Goal: Use online tool/utility: Utilize a website feature to perform a specific function

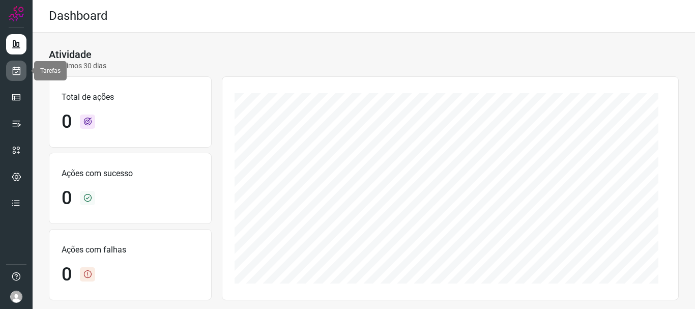
click at [20, 71] on icon at bounding box center [16, 71] width 11 height 10
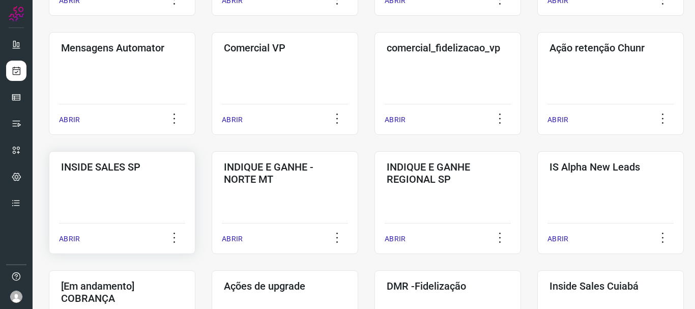
scroll to position [305, 0]
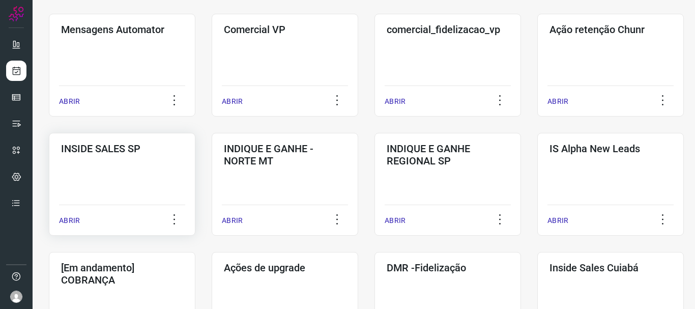
click at [77, 222] on p "ABRIR" at bounding box center [69, 220] width 21 height 11
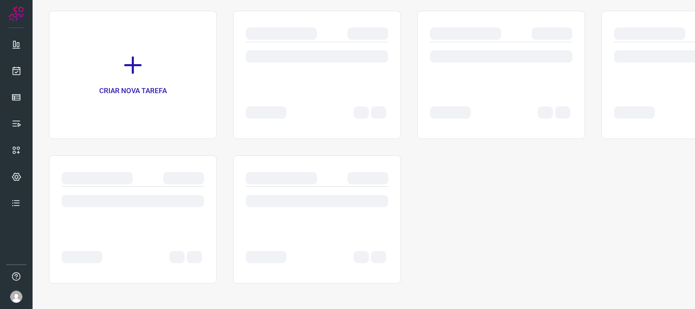
scroll to position [70, 0]
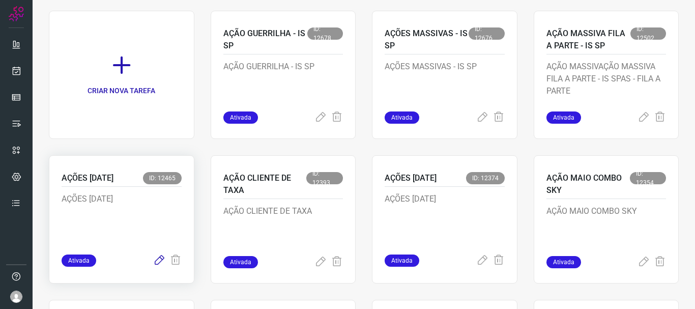
click at [156, 261] on icon at bounding box center [159, 260] width 12 height 12
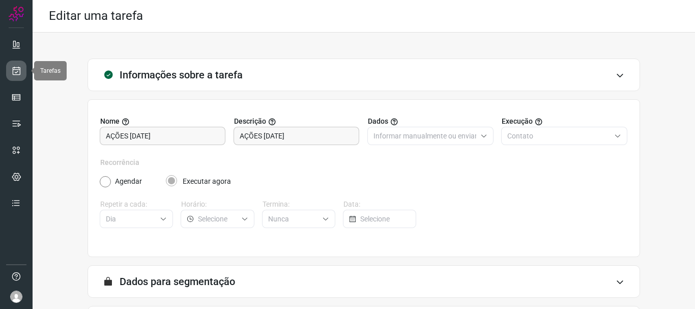
click at [18, 69] on icon at bounding box center [16, 71] width 11 height 10
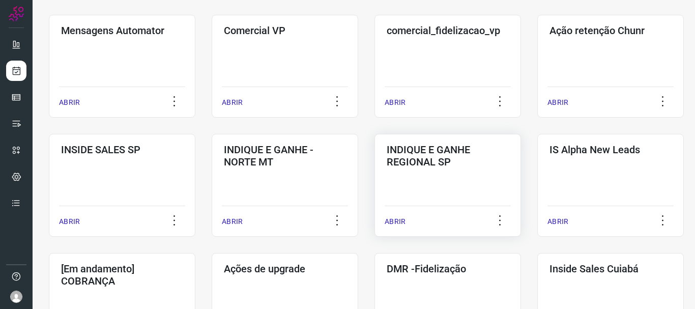
scroll to position [305, 0]
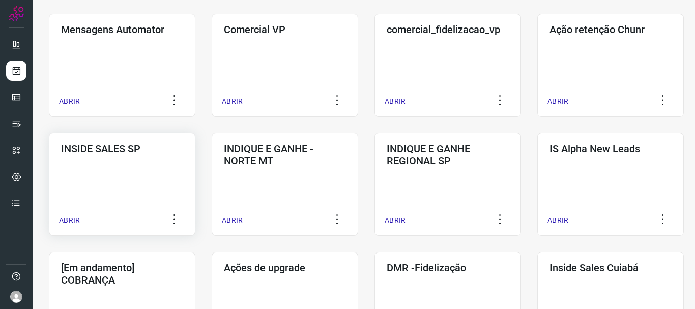
click at [73, 218] on p "ABRIR" at bounding box center [69, 220] width 21 height 11
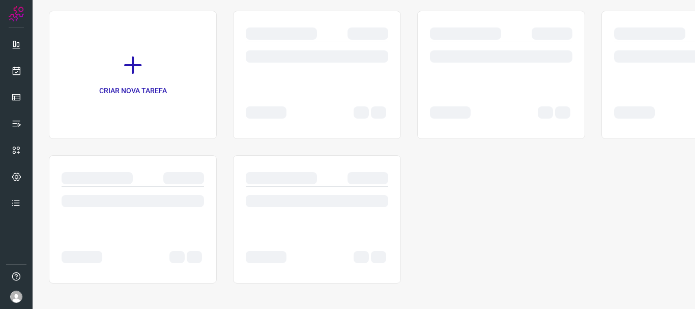
scroll to position [70, 0]
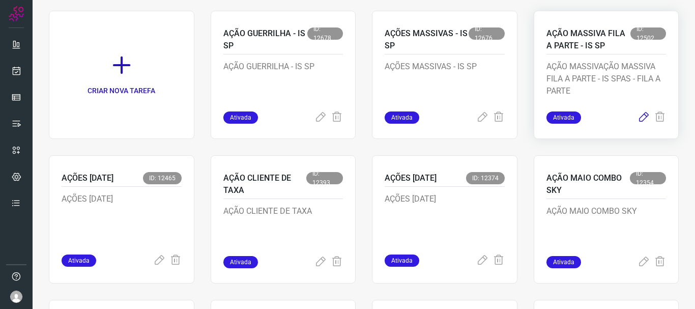
click at [637, 115] on icon at bounding box center [643, 117] width 12 height 12
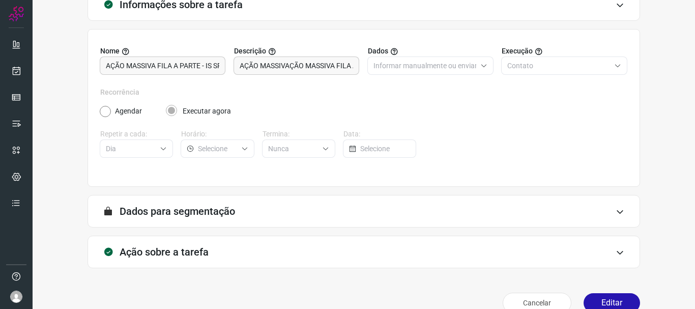
scroll to position [88, 0]
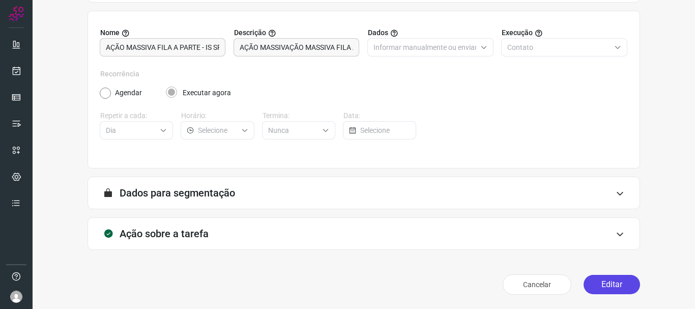
click at [601, 287] on button "Editar" at bounding box center [611, 284] width 56 height 19
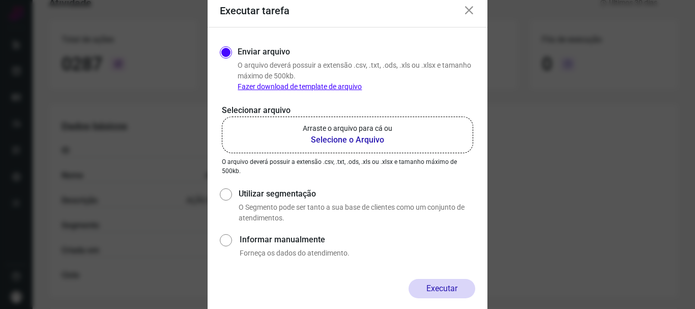
click at [350, 140] on b "Selecione o Arquivo" at bounding box center [348, 140] width 90 height 12
click at [0, 0] on input "Arraste o arquivo para cá ou Selecione o Arquivo" at bounding box center [0, 0] width 0 height 0
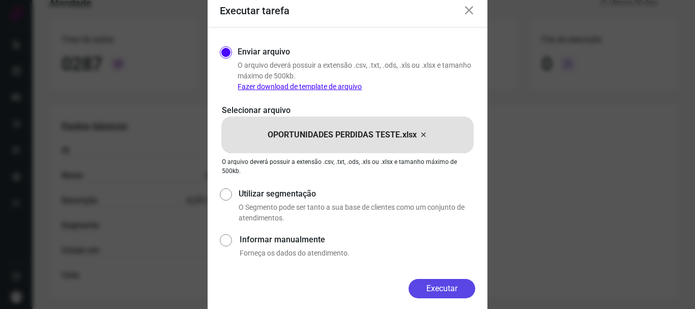
click at [446, 285] on button "Executar" at bounding box center [441, 288] width 67 height 19
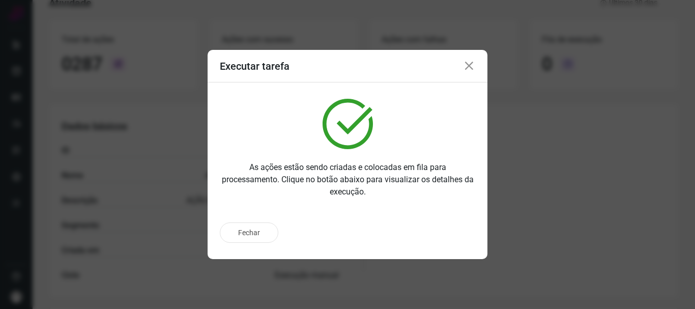
click at [470, 66] on icon at bounding box center [469, 66] width 12 height 12
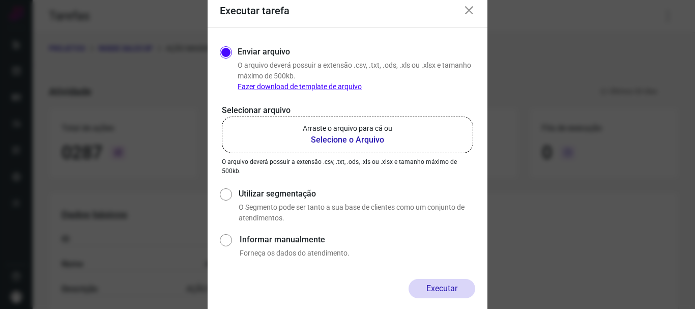
click at [339, 141] on b "Selecione o Arquivo" at bounding box center [348, 140] width 90 height 12
click at [0, 0] on input "Arraste o arquivo para cá ou Selecione o Arquivo" at bounding box center [0, 0] width 0 height 0
click at [332, 138] on b "Selecione o Arquivo" at bounding box center [348, 140] width 90 height 12
click at [0, 0] on input "Arraste o arquivo para cá ou Selecione o Arquivo" at bounding box center [0, 0] width 0 height 0
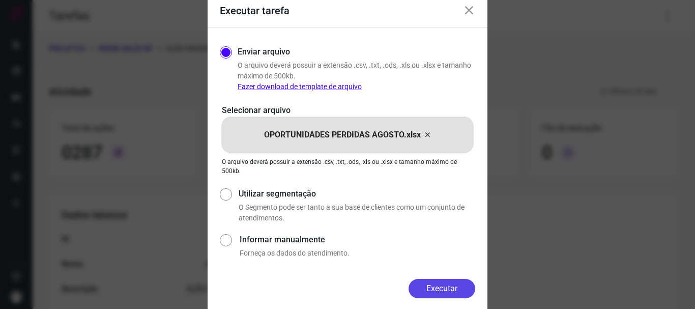
click at [452, 287] on button "Executar" at bounding box center [441, 288] width 67 height 19
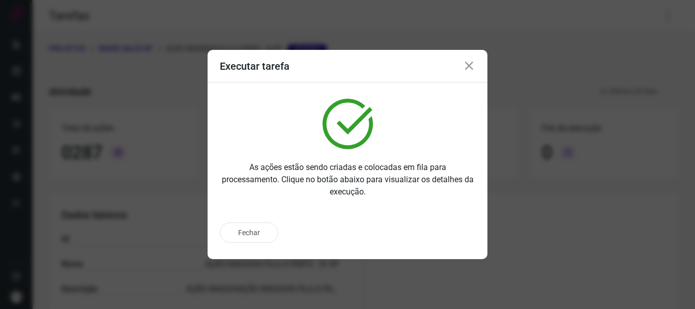
click at [468, 66] on icon at bounding box center [469, 66] width 12 height 12
